Goal: Task Accomplishment & Management: Use online tool/utility

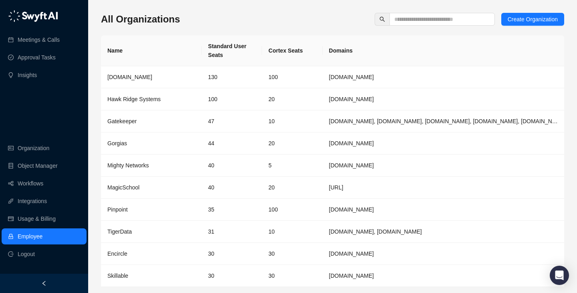
click at [306, 16] on div "All Organizations Create Organization" at bounding box center [332, 19] width 463 height 13
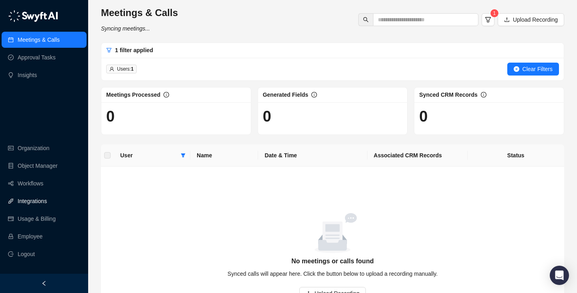
click at [24, 193] on link "Integrations" at bounding box center [32, 201] width 29 height 16
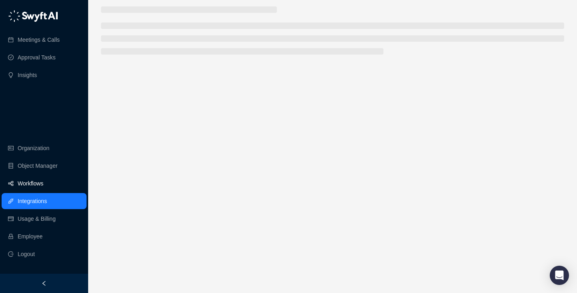
click at [35, 183] on link "Workflows" at bounding box center [31, 183] width 26 height 16
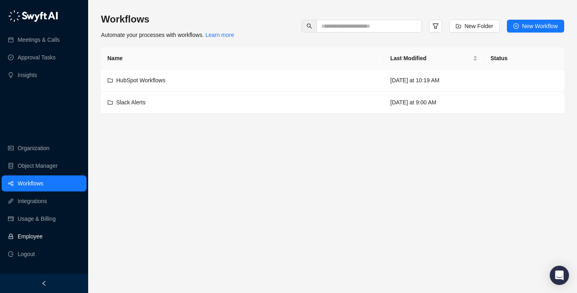
click at [42, 243] on link "Employee" at bounding box center [30, 236] width 25 height 16
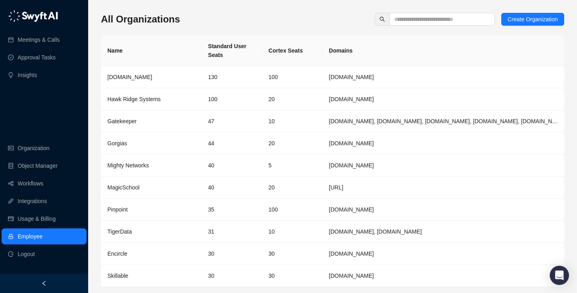
click at [431, 26] on div "All Organizations Create Organization Name Standard User Seats Cortex Seats Dom…" at bounding box center [332, 162] width 463 height 299
click at [435, 16] on input "text" at bounding box center [438, 19] width 89 height 9
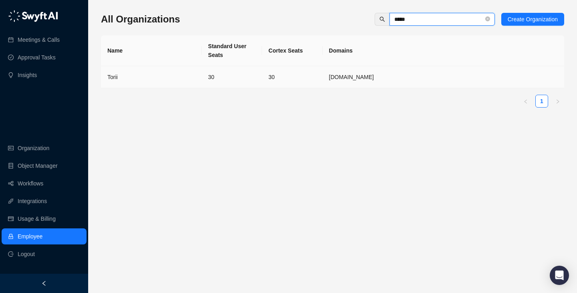
type input "*****"
click at [132, 72] on td "Torii" at bounding box center [151, 77] width 101 height 22
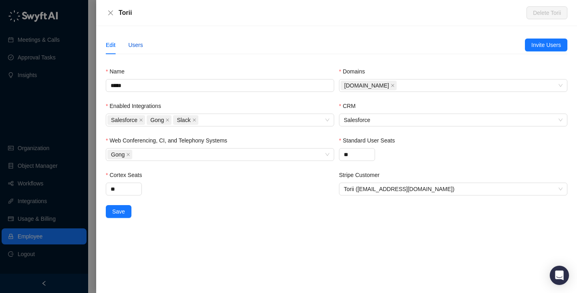
click at [137, 41] on div "Users" at bounding box center [135, 44] width 15 height 9
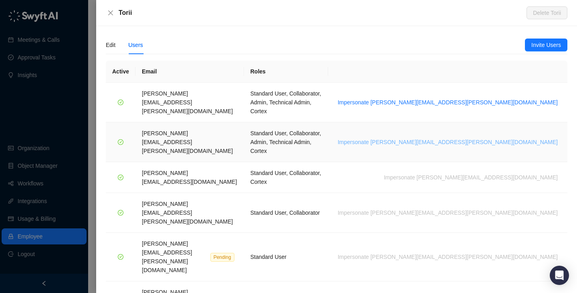
click at [465, 137] on span "Impersonate [PERSON_NAME][EMAIL_ADDRESS][PERSON_NAME][DOMAIN_NAME]" at bounding box center [448, 141] width 220 height 9
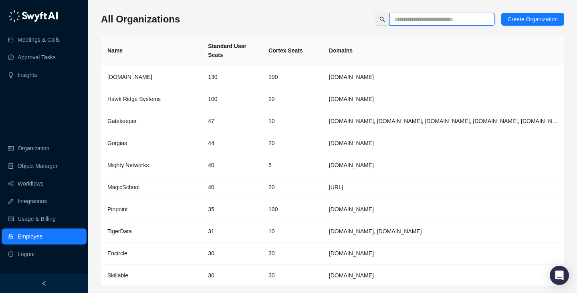
click at [430, 18] on input "text" at bounding box center [438, 19] width 89 height 9
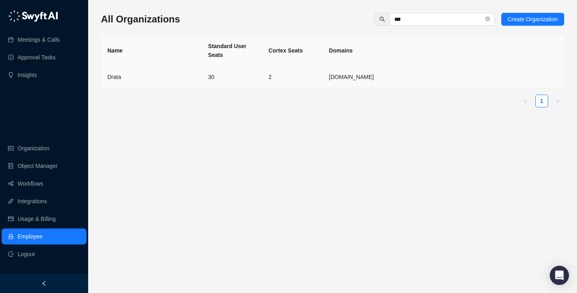
click at [218, 77] on td "30" at bounding box center [232, 77] width 61 height 22
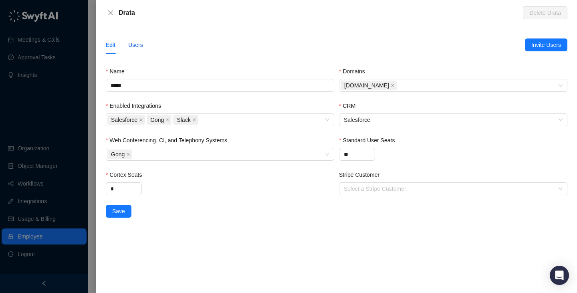
click at [140, 44] on div "Users" at bounding box center [135, 44] width 15 height 9
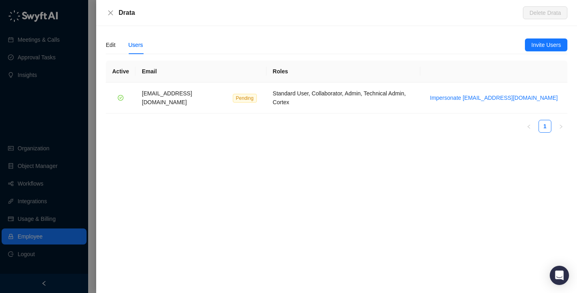
click at [54, 103] on div at bounding box center [288, 146] width 577 height 293
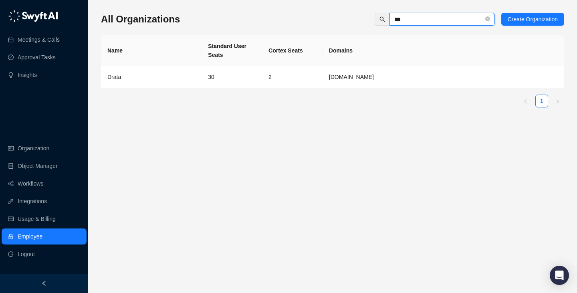
click at [451, 21] on input "***" at bounding box center [438, 19] width 89 height 9
type input "****"
click at [180, 86] on td "SafeBase" at bounding box center [151, 77] width 101 height 22
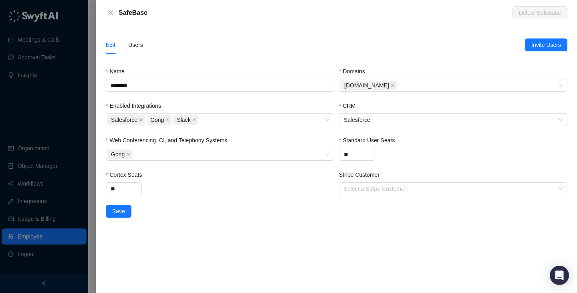
click at [125, 39] on div "Edit Users" at bounding box center [124, 45] width 37 height 18
click at [135, 45] on div "Users" at bounding box center [135, 44] width 15 height 9
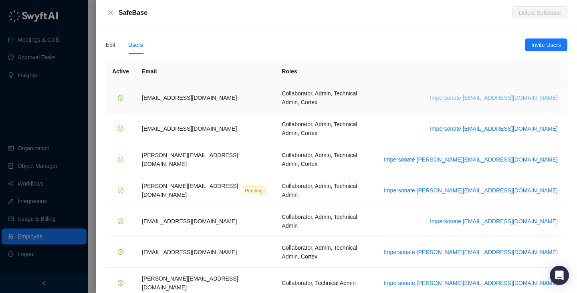
click at [524, 93] on span "Impersonate adar@safebase.io" at bounding box center [494, 97] width 128 height 9
